Goal: Information Seeking & Learning: Learn about a topic

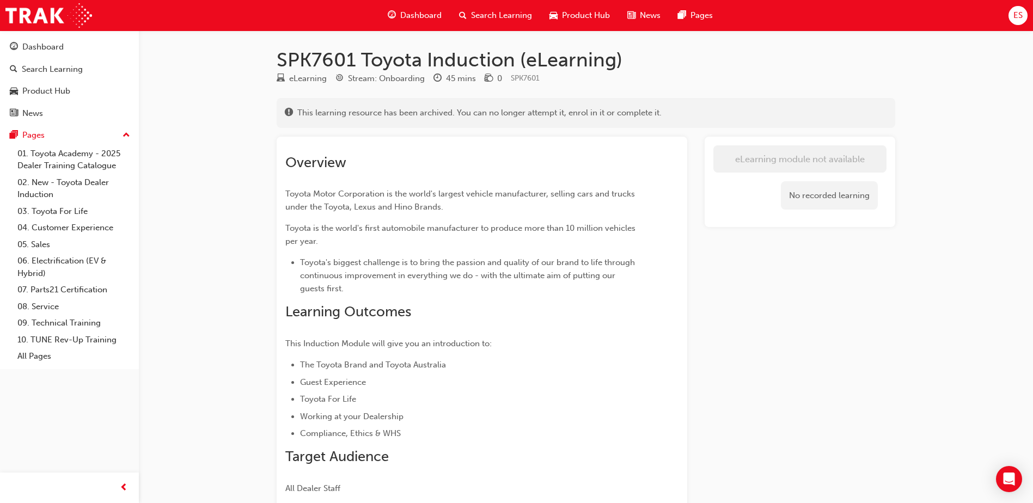
click at [45, 45] on div "Dashboard" at bounding box center [42, 47] width 41 height 13
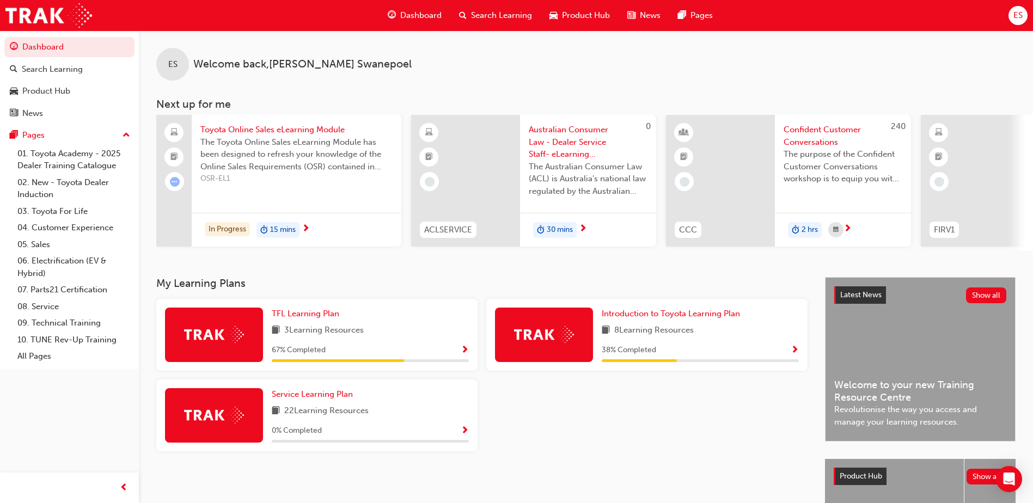
click at [310, 132] on span "Toyota Online Sales eLearning Module" at bounding box center [296, 130] width 192 height 13
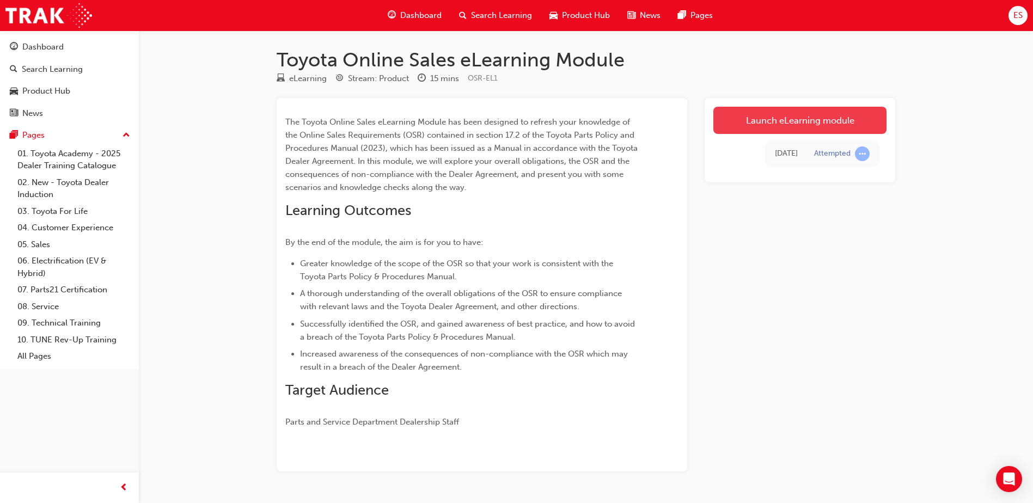
click at [805, 120] on link "Launch eLearning module" at bounding box center [799, 120] width 173 height 27
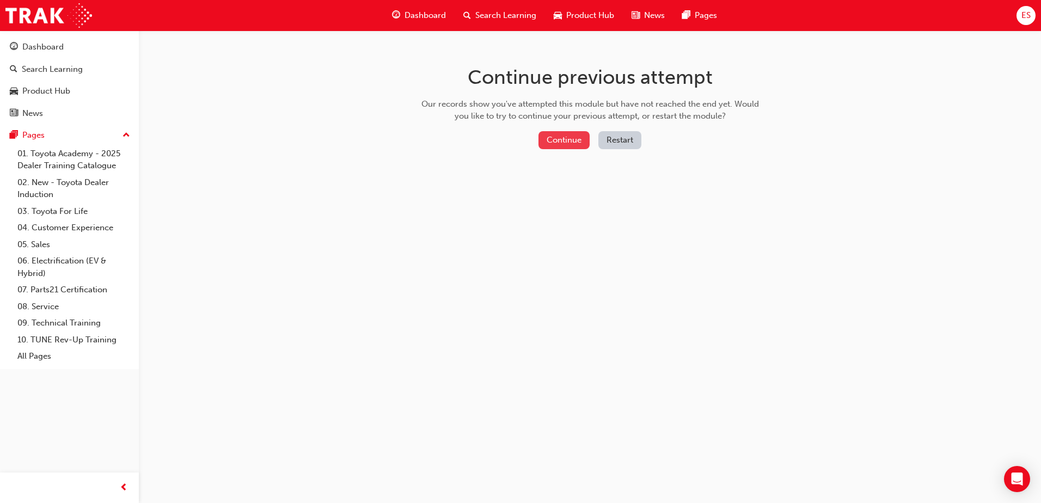
click at [560, 136] on button "Continue" at bounding box center [563, 140] width 51 height 18
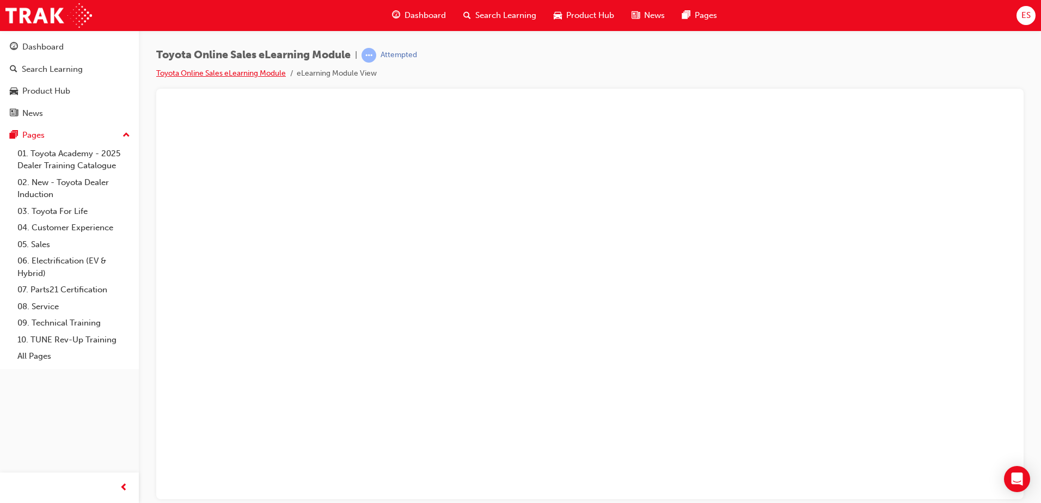
click at [261, 74] on link "Toyota Online Sales eLearning Module" at bounding box center [221, 73] width 130 height 9
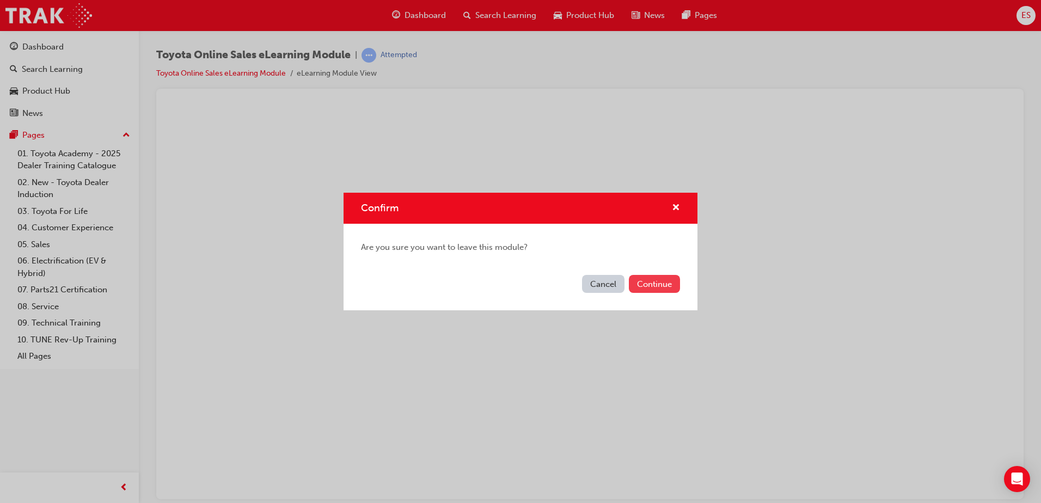
click at [640, 284] on button "Continue" at bounding box center [654, 284] width 51 height 18
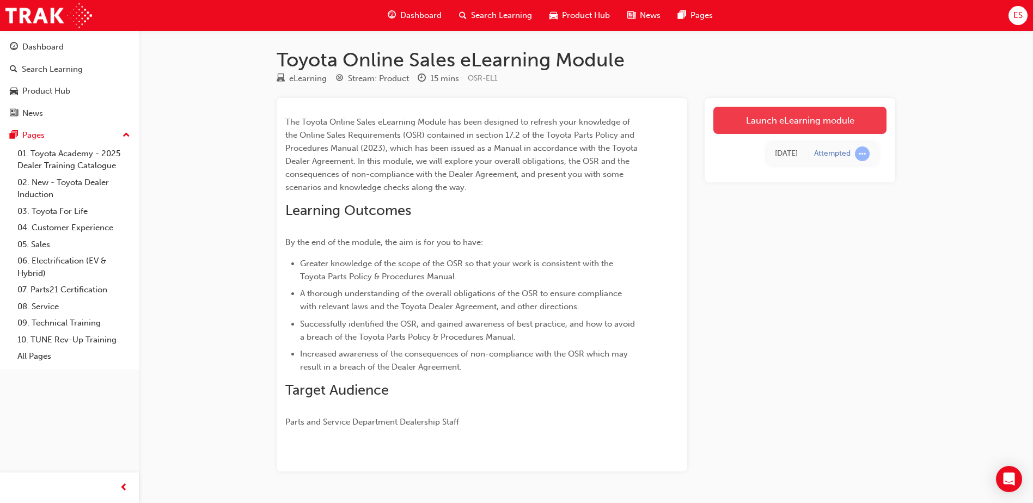
click at [781, 121] on link "Launch eLearning module" at bounding box center [799, 120] width 173 height 27
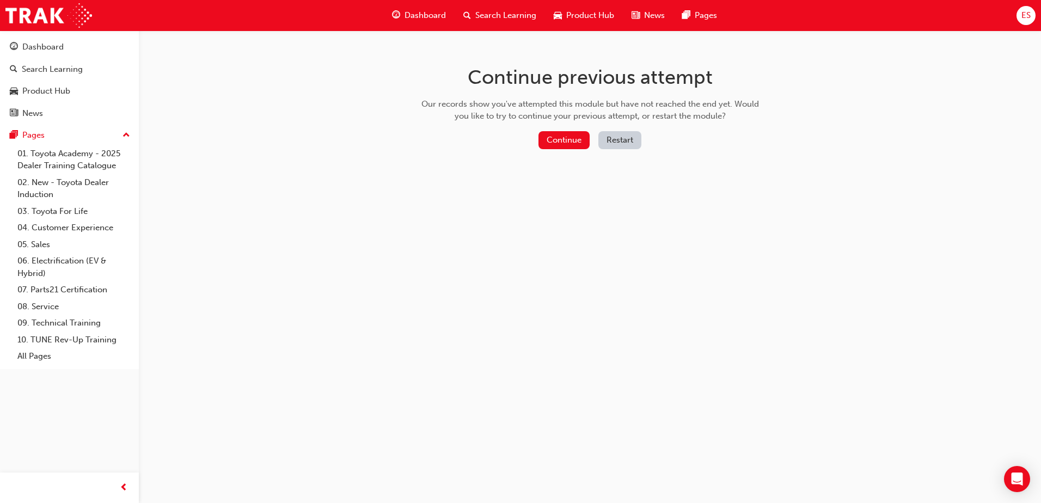
click at [627, 142] on button "Restart" at bounding box center [619, 140] width 43 height 18
